Goal: Task Accomplishment & Management: Use online tool/utility

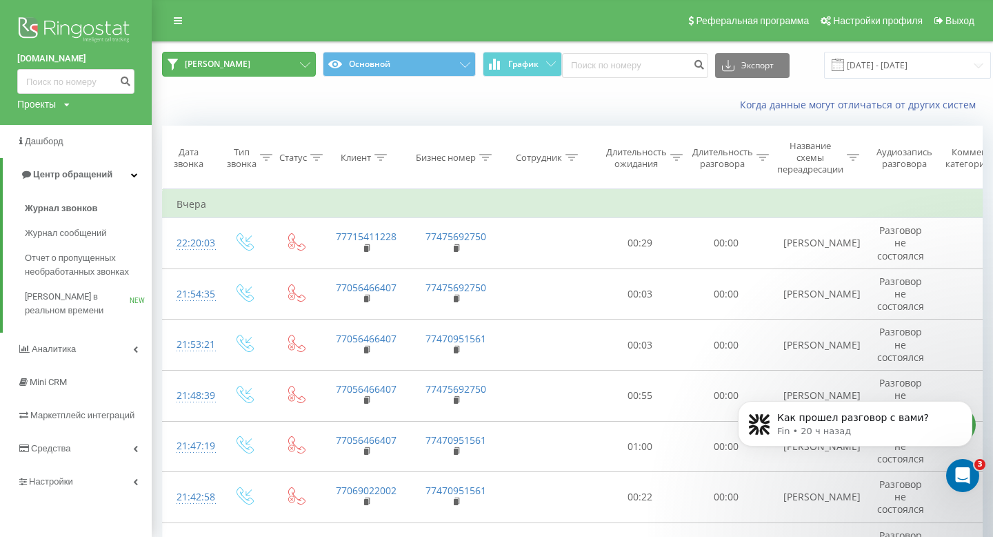
click at [295, 58] on button "[PERSON_NAME]" at bounding box center [239, 64] width 154 height 25
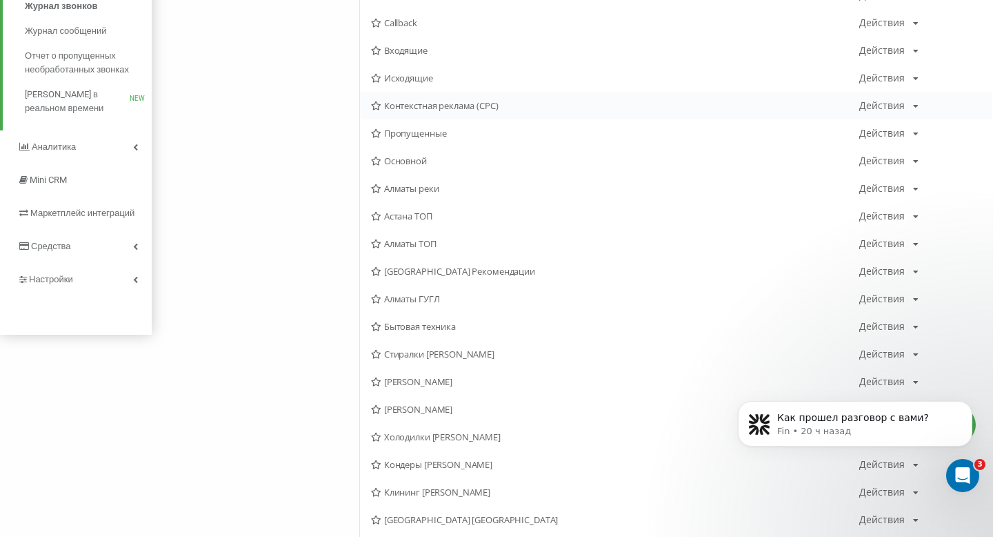
scroll to position [201, 0]
click at [435, 379] on span "[PERSON_NAME]" at bounding box center [615, 383] width 488 height 10
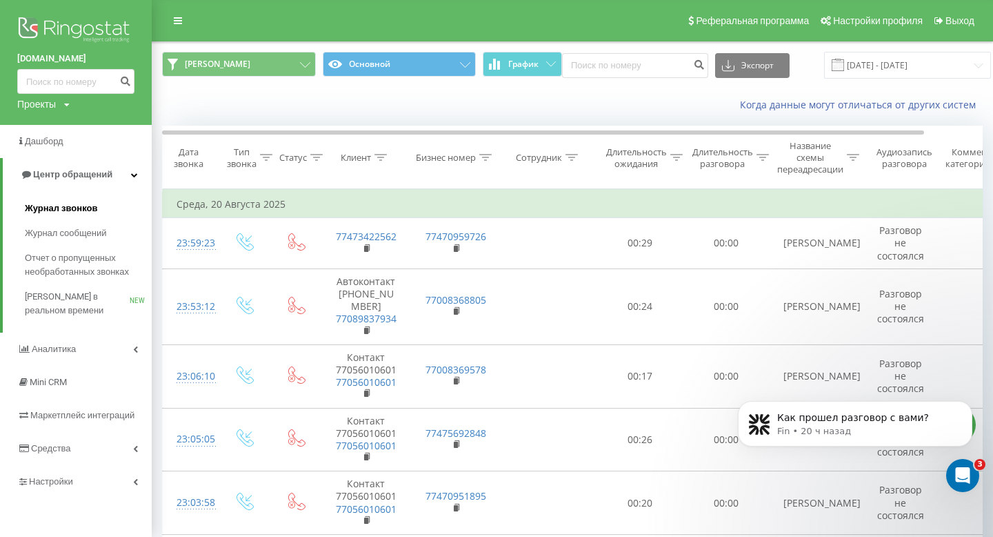
click at [81, 201] on span "Журнал звонков" at bounding box center [61, 208] width 72 height 14
click at [856, 55] on input "20.08.2025 - 20.08.2025" at bounding box center [907, 65] width 167 height 27
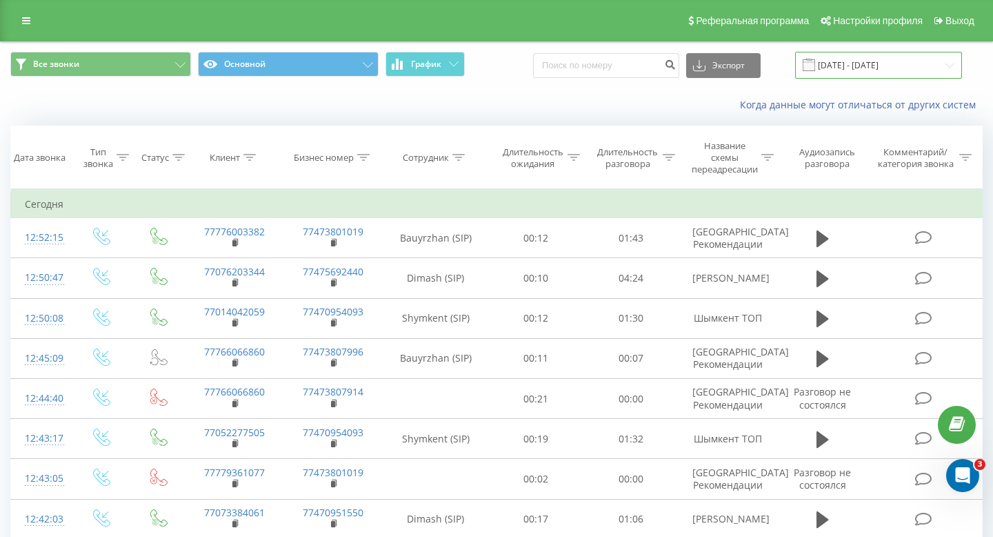
click at [881, 66] on input "[DATE] - [DATE]" at bounding box center [878, 65] width 167 height 27
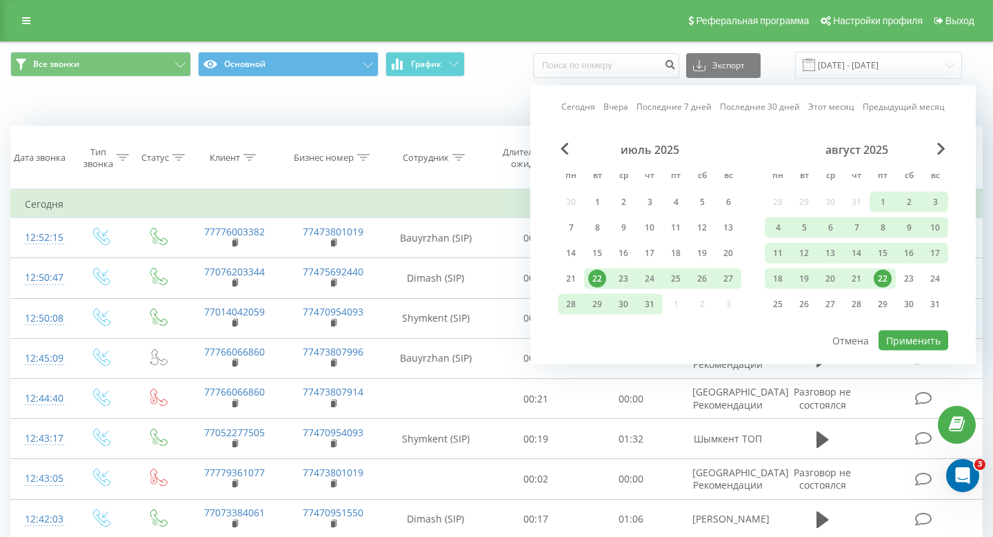
click at [619, 108] on link "Вчера" at bounding box center [615, 106] width 25 height 13
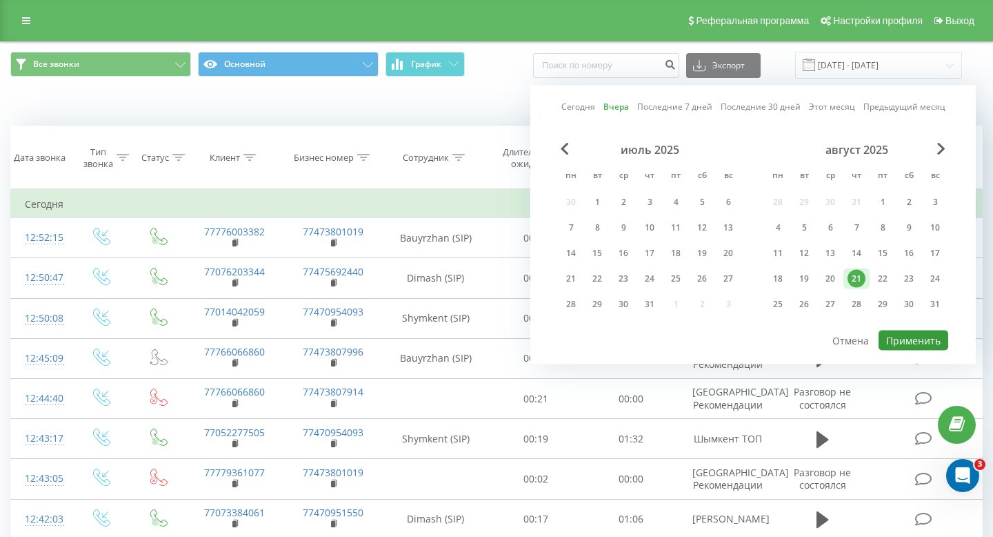
click at [918, 343] on button "Применить" at bounding box center [914, 340] width 70 height 20
type input "[DATE] - [DATE]"
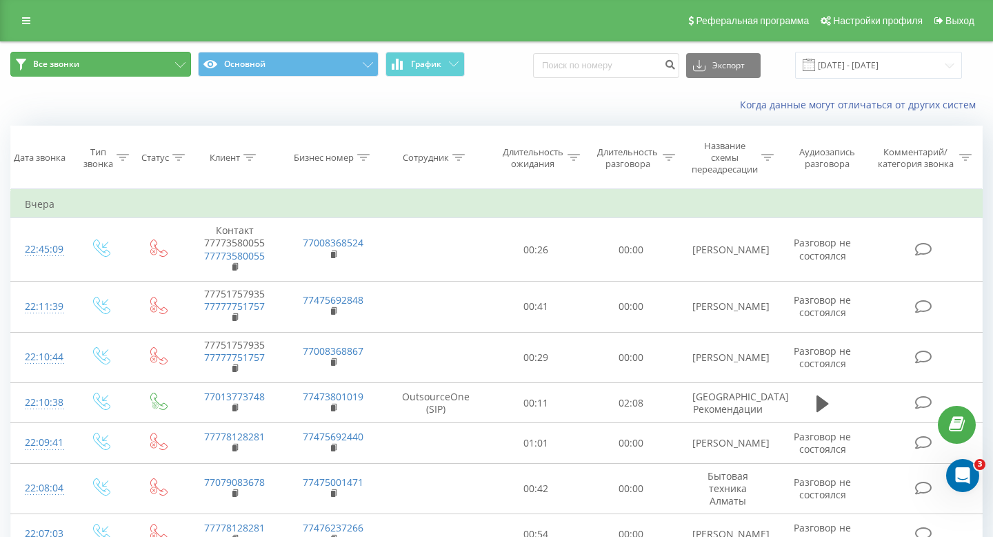
click at [179, 66] on icon at bounding box center [180, 65] width 10 height 6
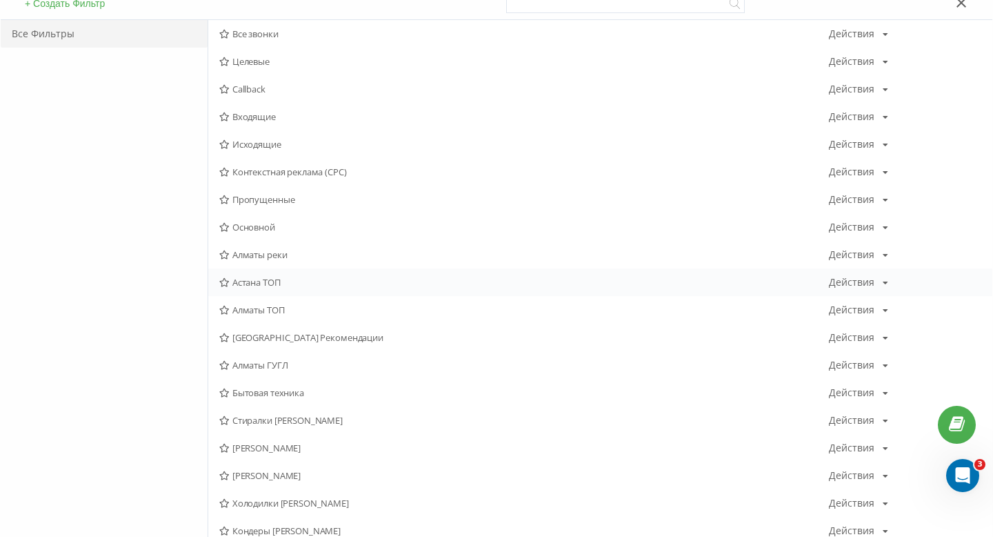
scroll to position [137, 0]
click at [266, 443] on span "[PERSON_NAME]" at bounding box center [524, 447] width 610 height 10
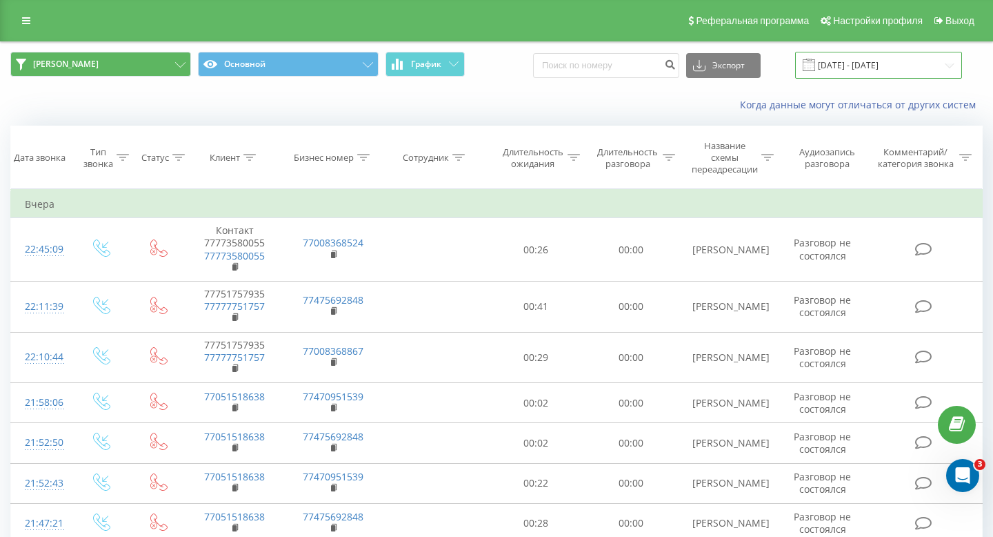
click at [862, 74] on input "[DATE] - [DATE]" at bounding box center [878, 65] width 167 height 27
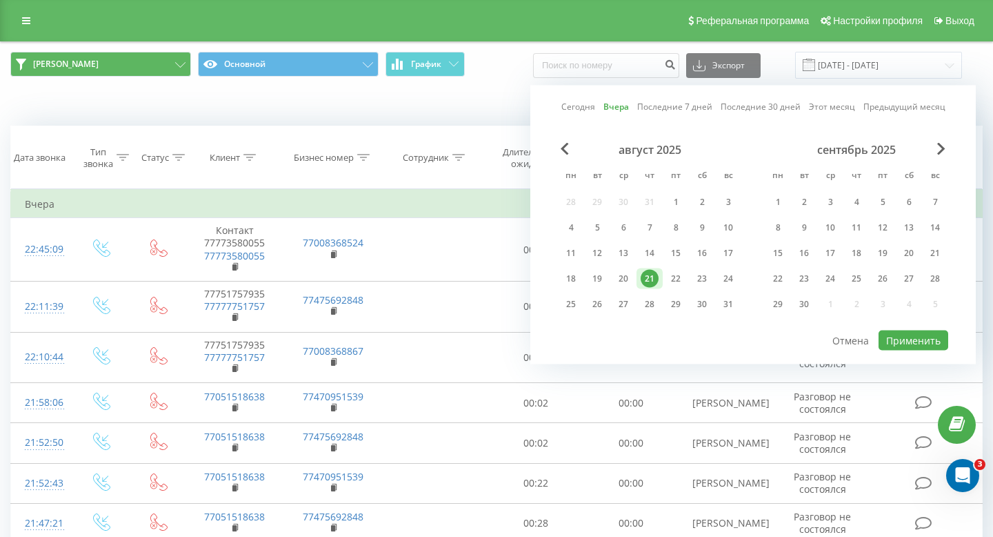
click at [622, 113] on div "Сегодня Вчера Последние 7 дней Последние 30 дней Этот месяц Предыдущий месяц" at bounding box center [753, 107] width 384 height 14
click at [622, 112] on link "Вчера" at bounding box center [616, 106] width 26 height 13
click at [893, 328] on div "август 2025 пн вт ср чт пт сб вс 28 29 30 31 1 2 3 4 5 6 7 8 9 10 11 12 13 14 1…" at bounding box center [753, 236] width 390 height 186
click at [899, 339] on button "Применить" at bounding box center [914, 340] width 70 height 20
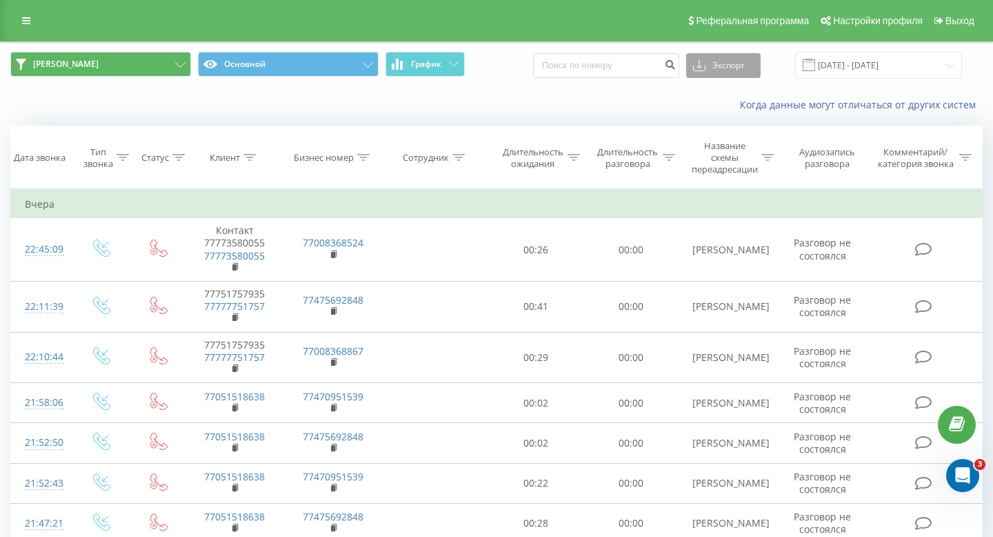
click at [730, 73] on button "Экспорт" at bounding box center [723, 65] width 74 height 25
click at [719, 106] on div ".xls" at bounding box center [723, 115] width 73 height 25
click at [109, 54] on button "[PERSON_NAME]" at bounding box center [100, 64] width 181 height 25
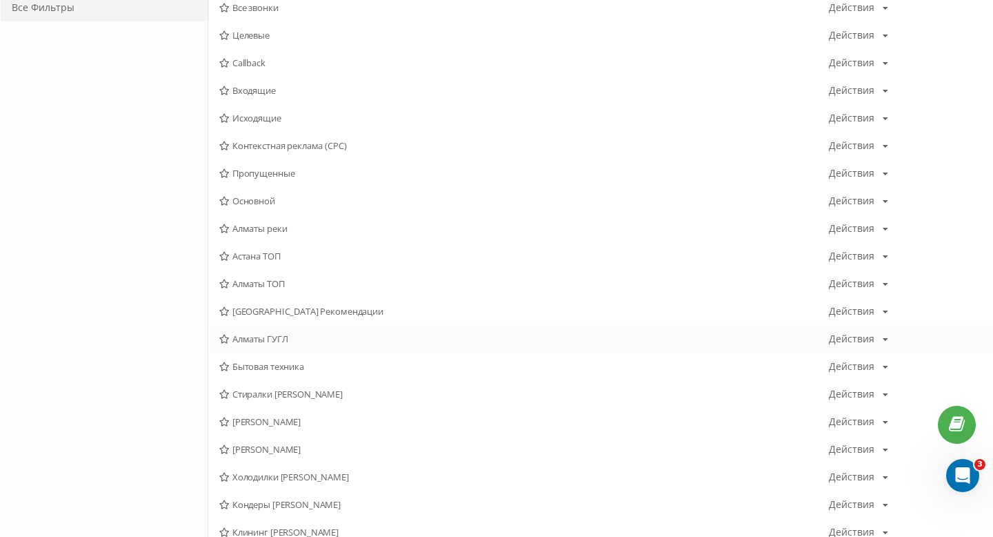
scroll to position [169, 0]
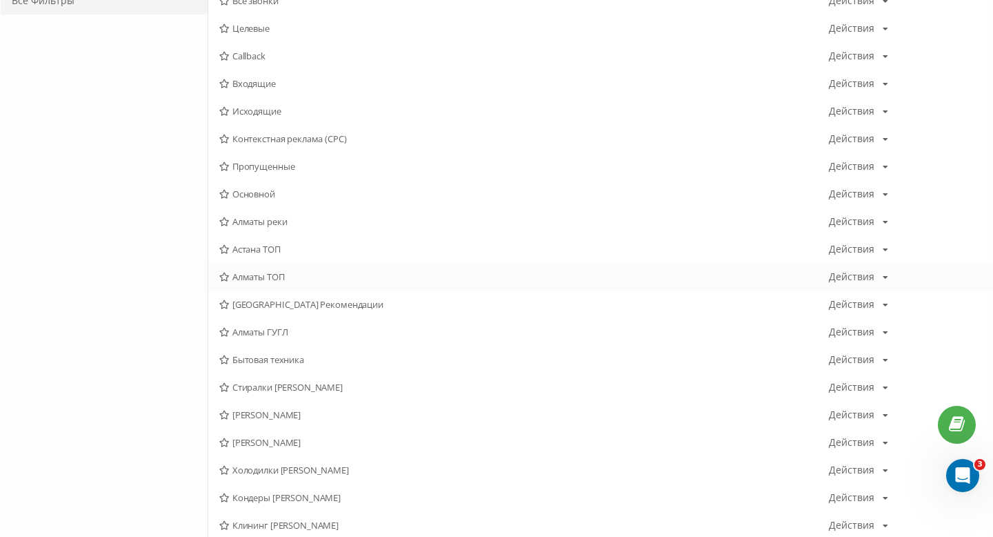
click at [269, 268] on div "Алматы ТОП Действия Редактировать Копировать Удалить По умолчанию Поделиться" at bounding box center [600, 277] width 784 height 28
click at [263, 272] on span "Алматы ТОП" at bounding box center [524, 277] width 610 height 10
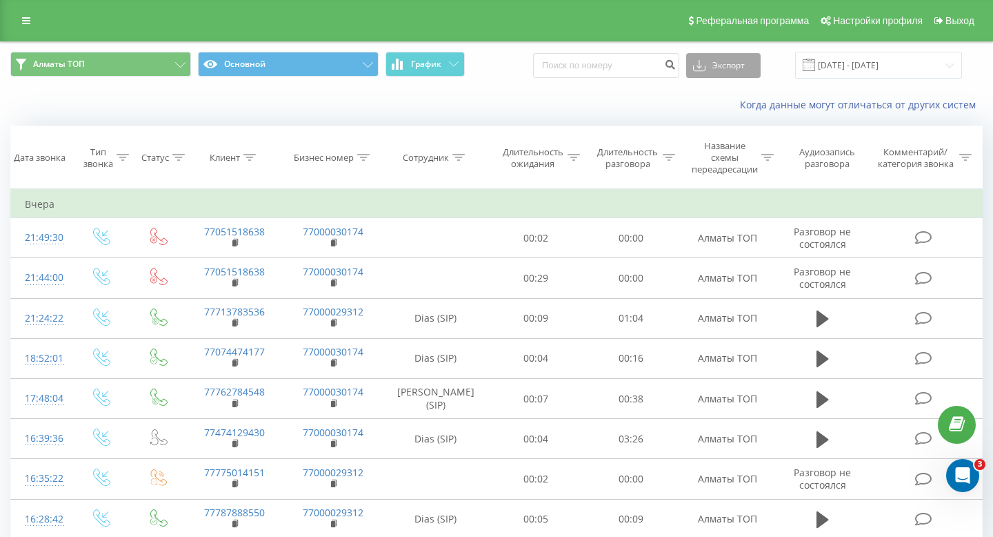
click at [745, 61] on button "Экспорт" at bounding box center [723, 65] width 74 height 25
click at [720, 108] on div ".xls" at bounding box center [723, 115] width 73 height 25
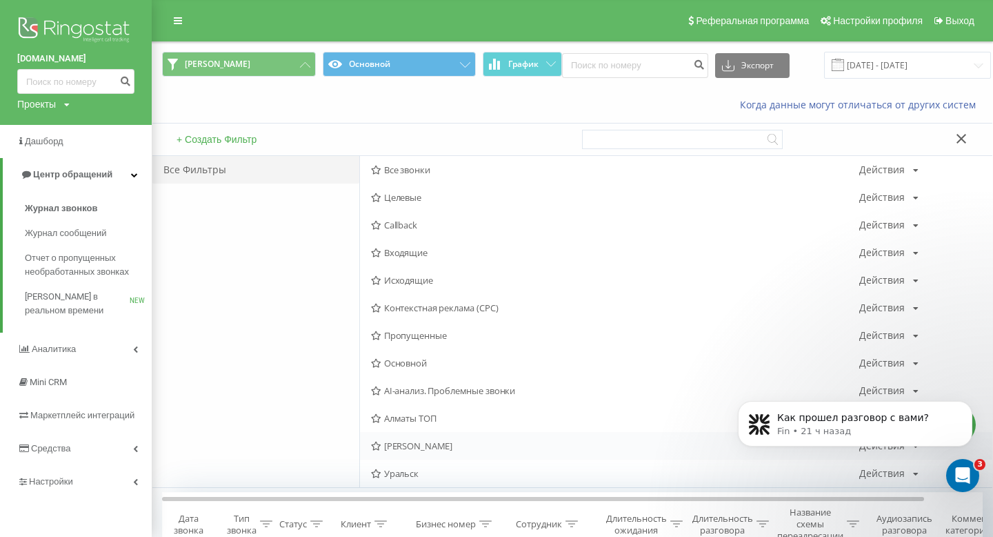
click at [408, 439] on div "Сергей Астана Действия Редактировать Копировать Удалить По умолчанию Поделиться" at bounding box center [676, 446] width 632 height 28
click at [422, 446] on span "[PERSON_NAME]" at bounding box center [615, 446] width 488 height 10
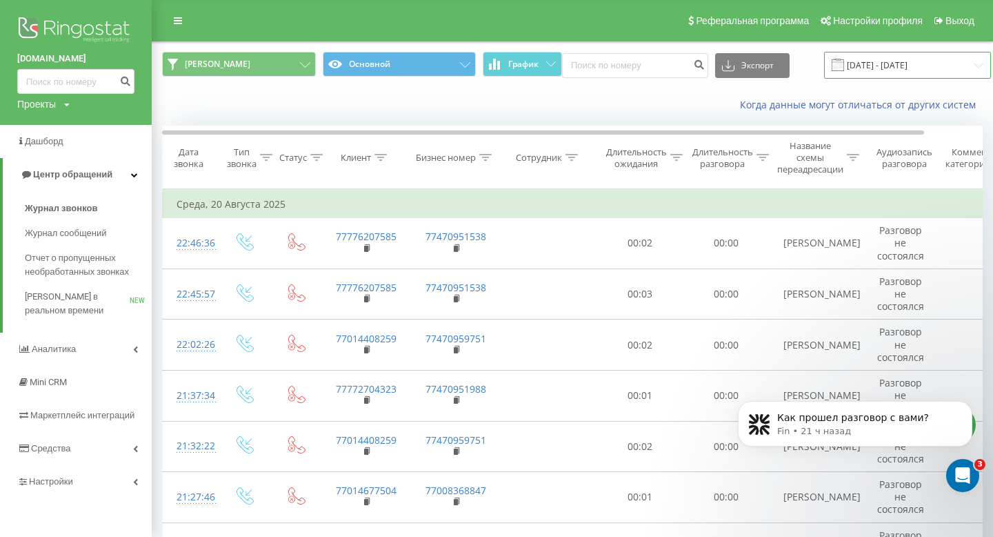
click at [850, 64] on input "[DATE] - [DATE]" at bounding box center [907, 65] width 167 height 27
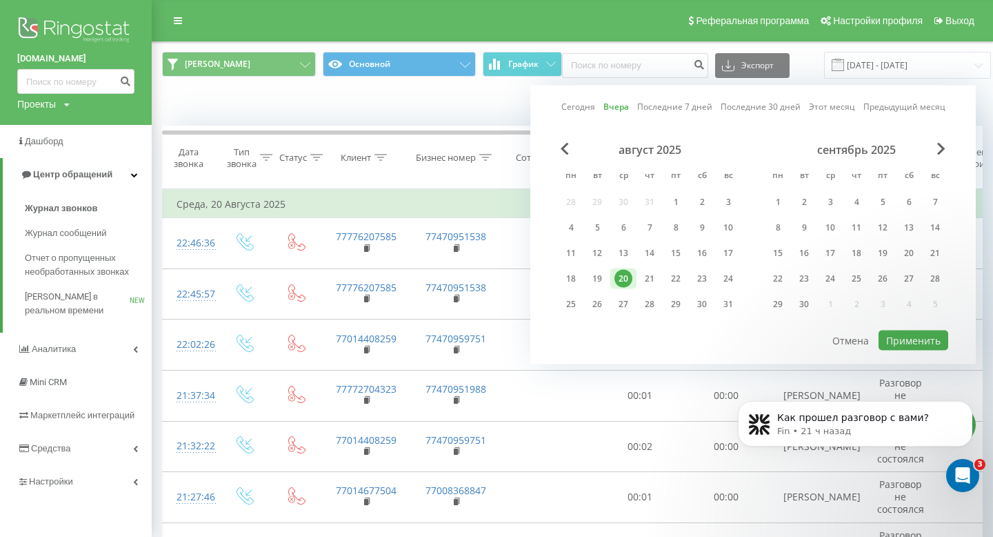
click at [621, 111] on link "Вчера" at bounding box center [616, 106] width 26 height 13
click at [646, 283] on div "21" at bounding box center [650, 279] width 18 height 18
click at [894, 332] on button "Применить" at bounding box center [914, 340] width 70 height 20
type input "[DATE] - [DATE]"
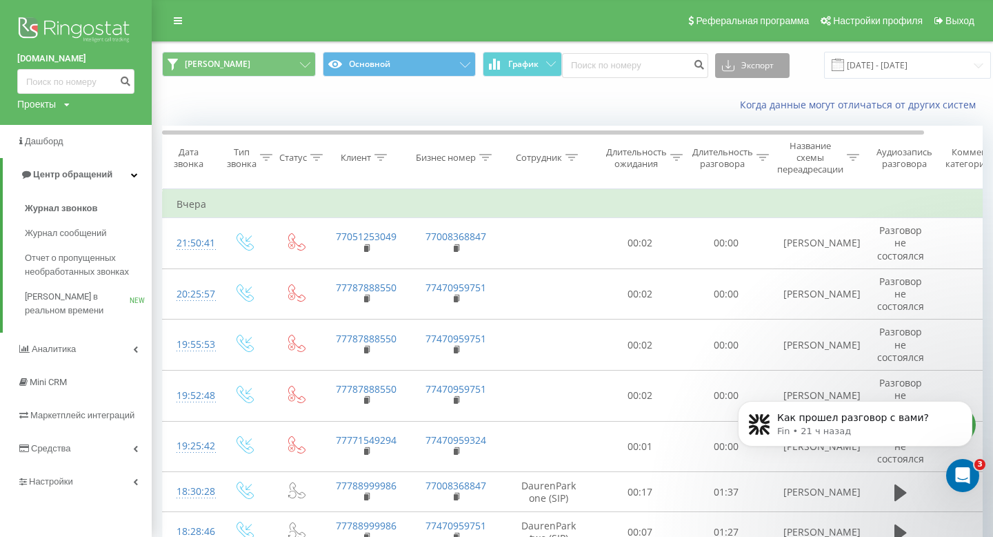
click at [732, 63] on button "Экспорт" at bounding box center [752, 65] width 74 height 25
click at [727, 113] on span ".xls" at bounding box center [734, 115] width 15 height 13
